Goal: Information Seeking & Learning: Learn about a topic

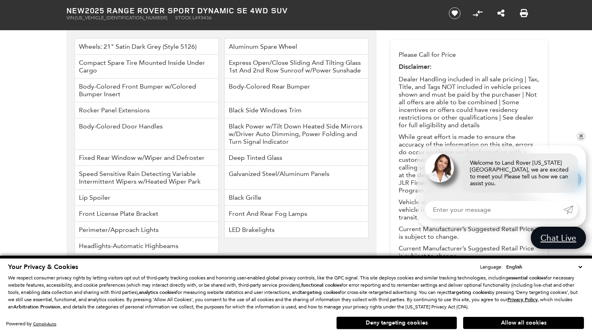
scroll to position [1297, 0]
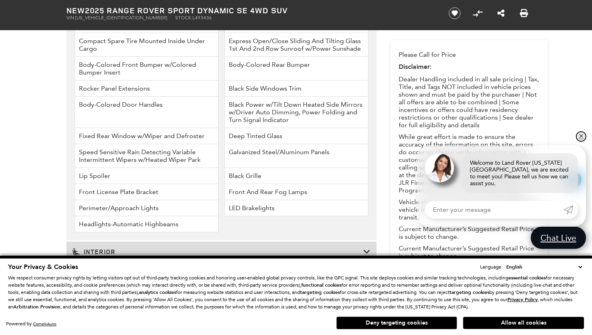
click at [582, 141] on link "✕" at bounding box center [582, 137] width 10 height 10
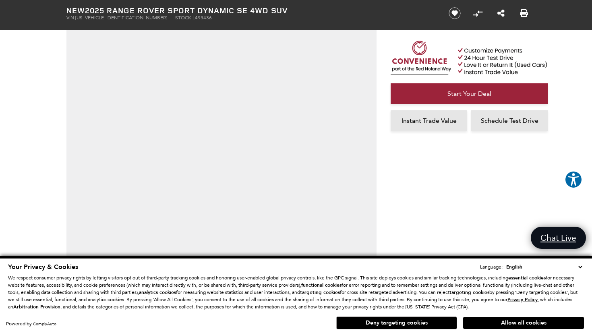
scroll to position [0, 0]
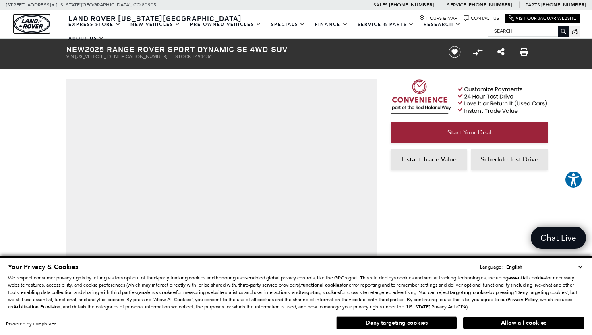
click at [34, 26] on img "land-rover" at bounding box center [32, 24] width 36 height 19
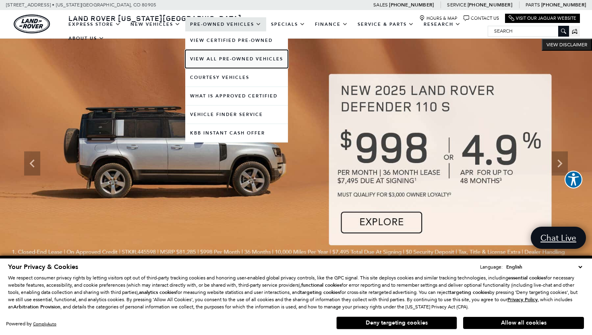
click at [216, 56] on link "View All Pre-Owned Vehicles" at bounding box center [236, 59] width 103 height 18
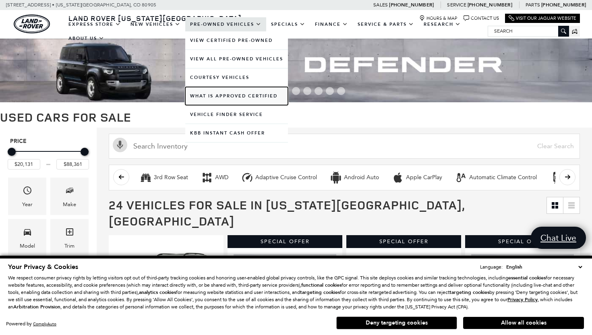
click at [210, 98] on link "What Is Approved Certified" at bounding box center [236, 96] width 103 height 18
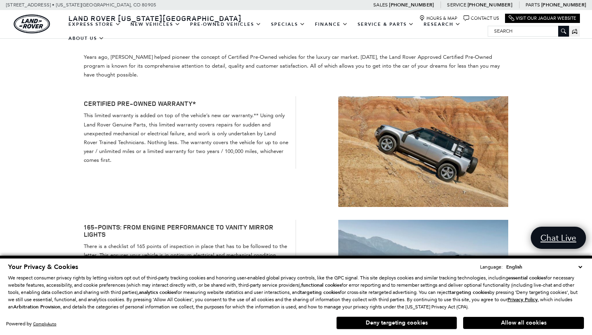
scroll to position [210, 0]
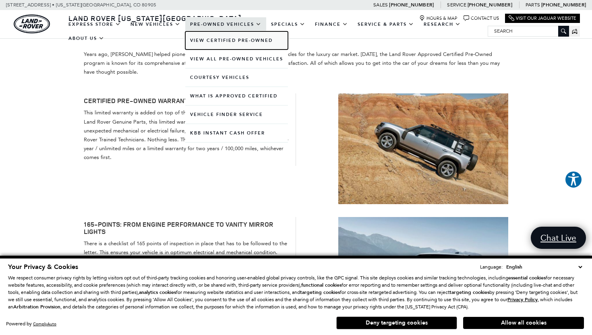
click at [224, 41] on link "View Certified Pre-Owned" at bounding box center [236, 40] width 103 height 18
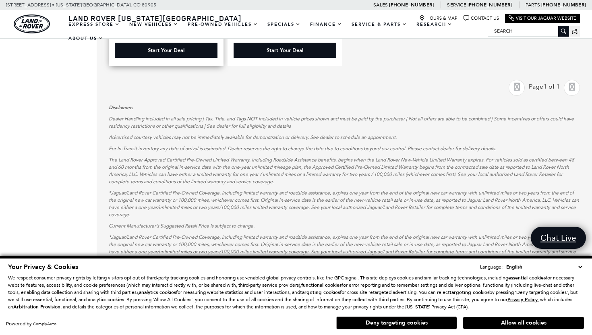
scroll to position [510, 0]
